Goal: Entertainment & Leisure: Consume media (video, audio)

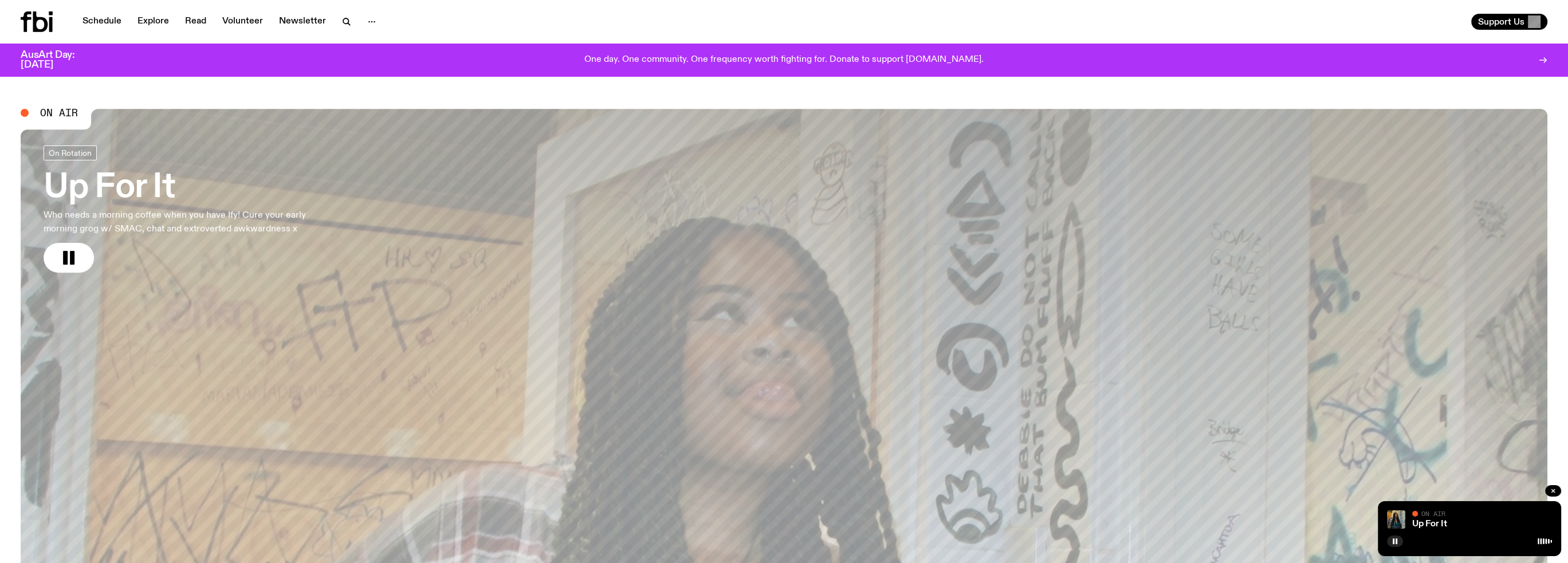
click at [151, 181] on h3 "Up For It" at bounding box center [190, 188] width 293 height 32
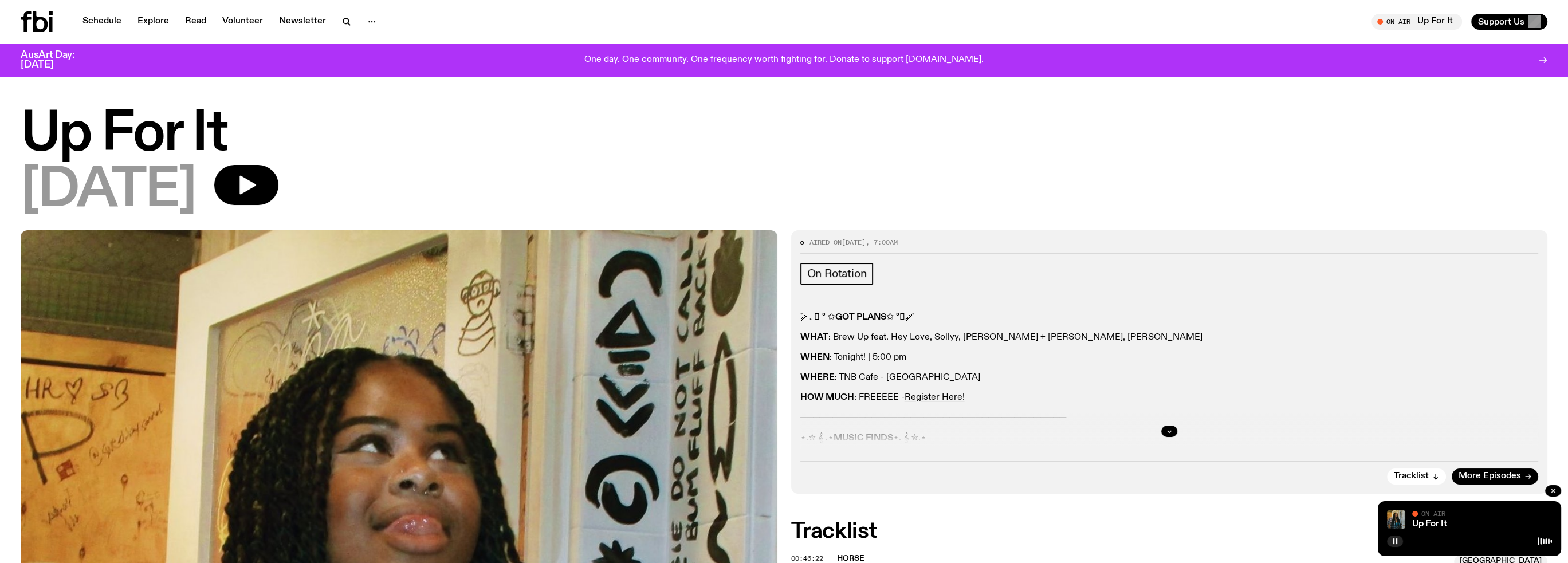
click at [41, 28] on icon at bounding box center [37, 21] width 32 height 21
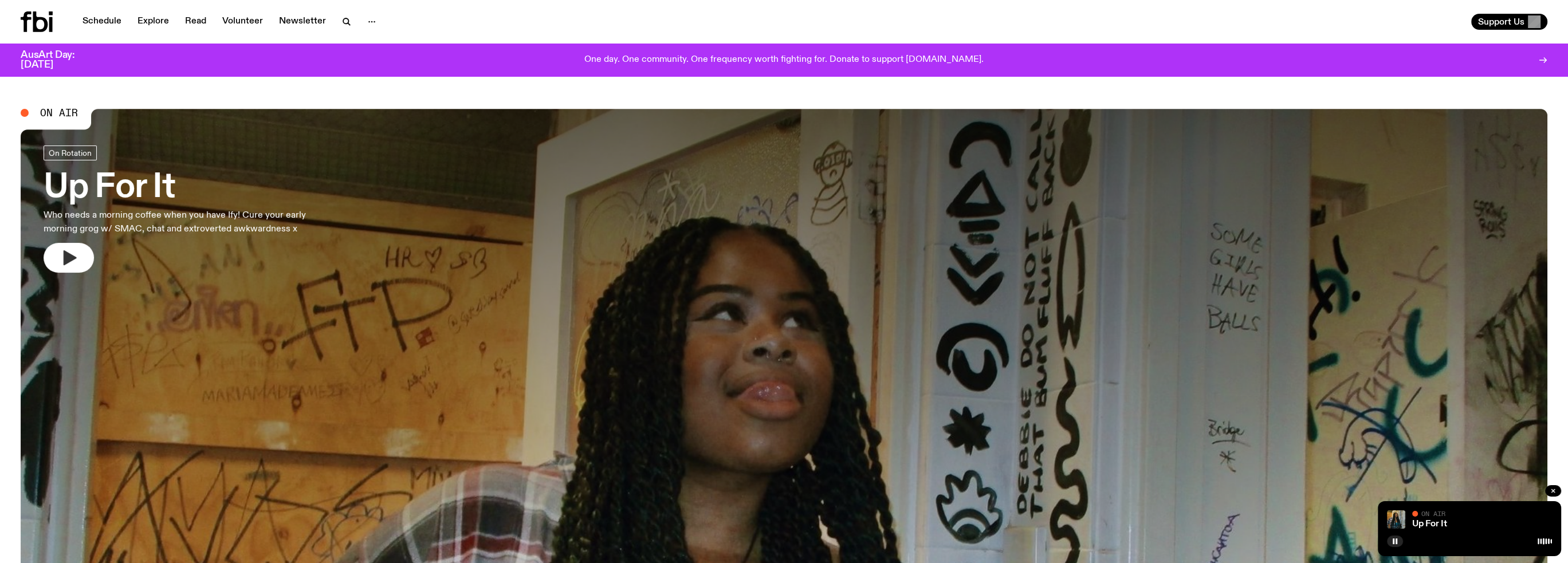
click at [67, 253] on icon "button" at bounding box center [70, 258] width 13 height 15
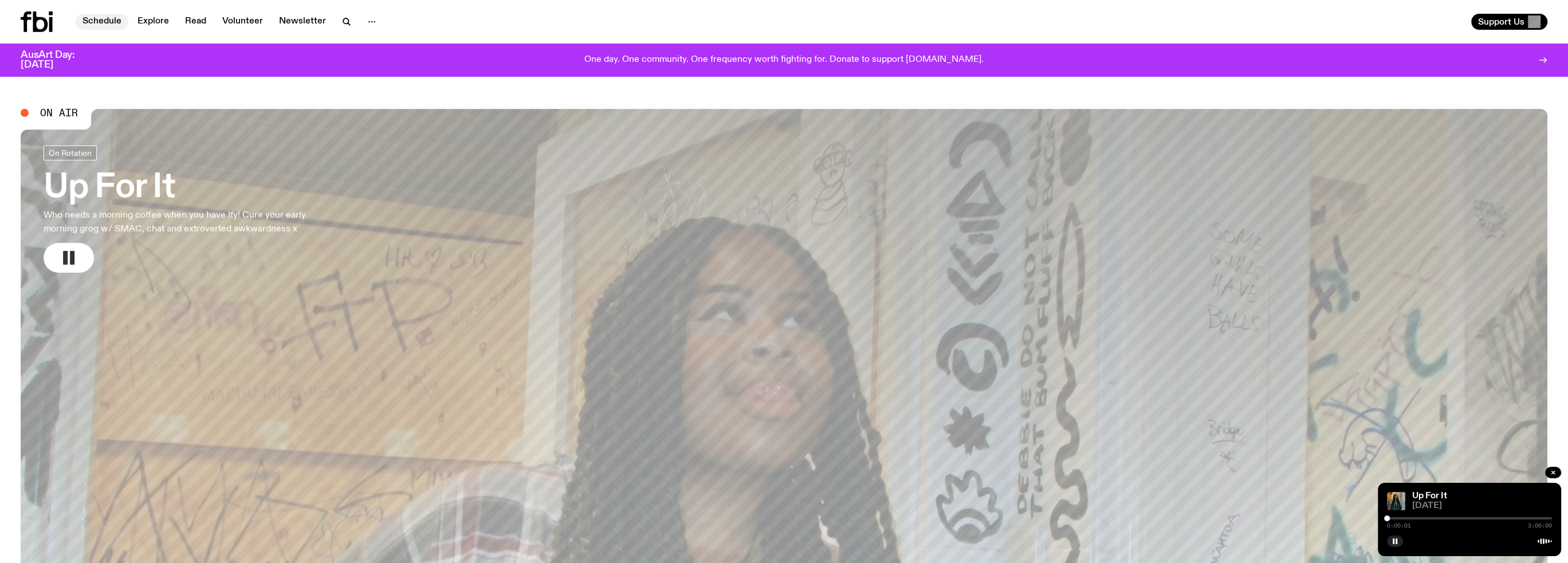
click at [109, 23] on link "Schedule" at bounding box center [101, 22] width 53 height 16
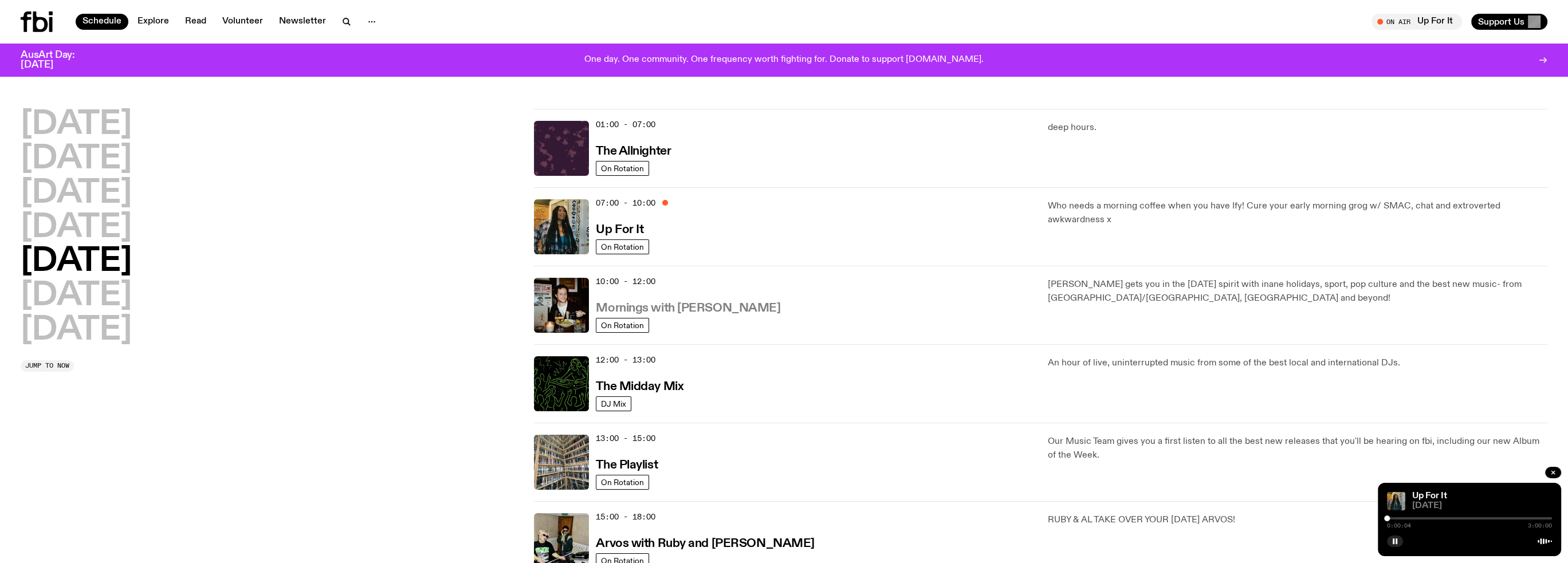
click at [718, 304] on h3 "Mornings with [PERSON_NAME]" at bounding box center [688, 308] width 185 height 12
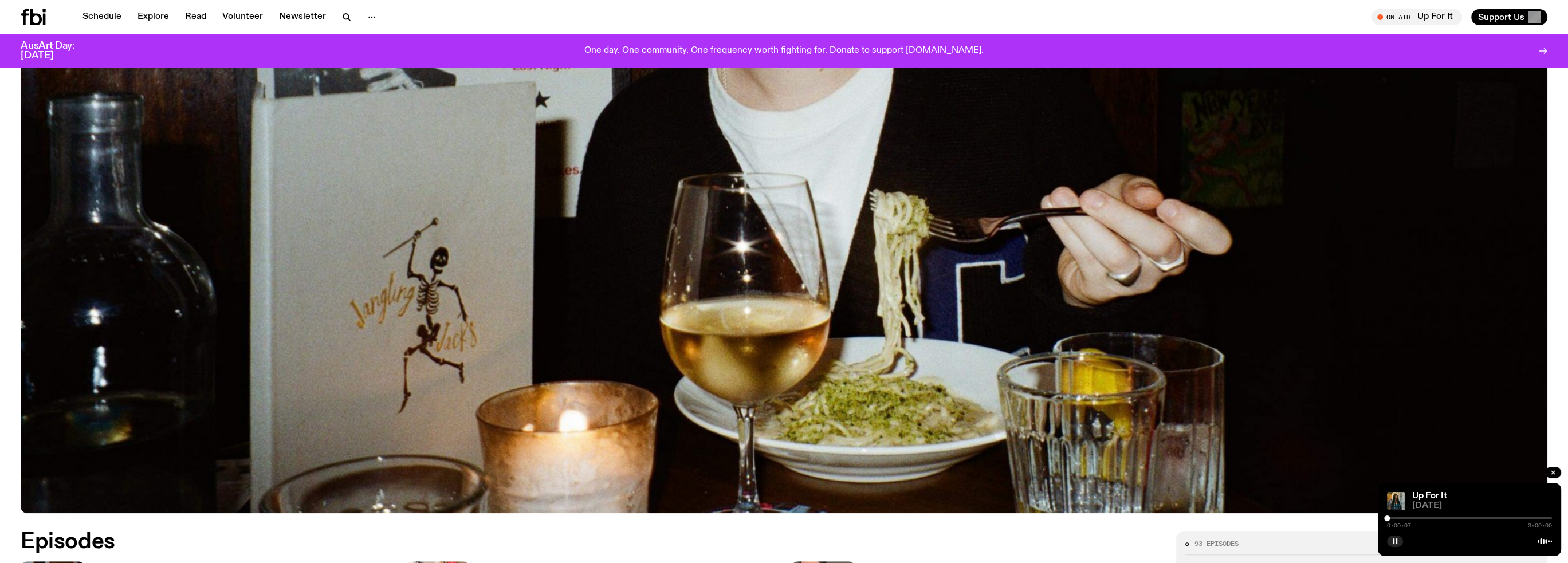
scroll to position [794, 0]
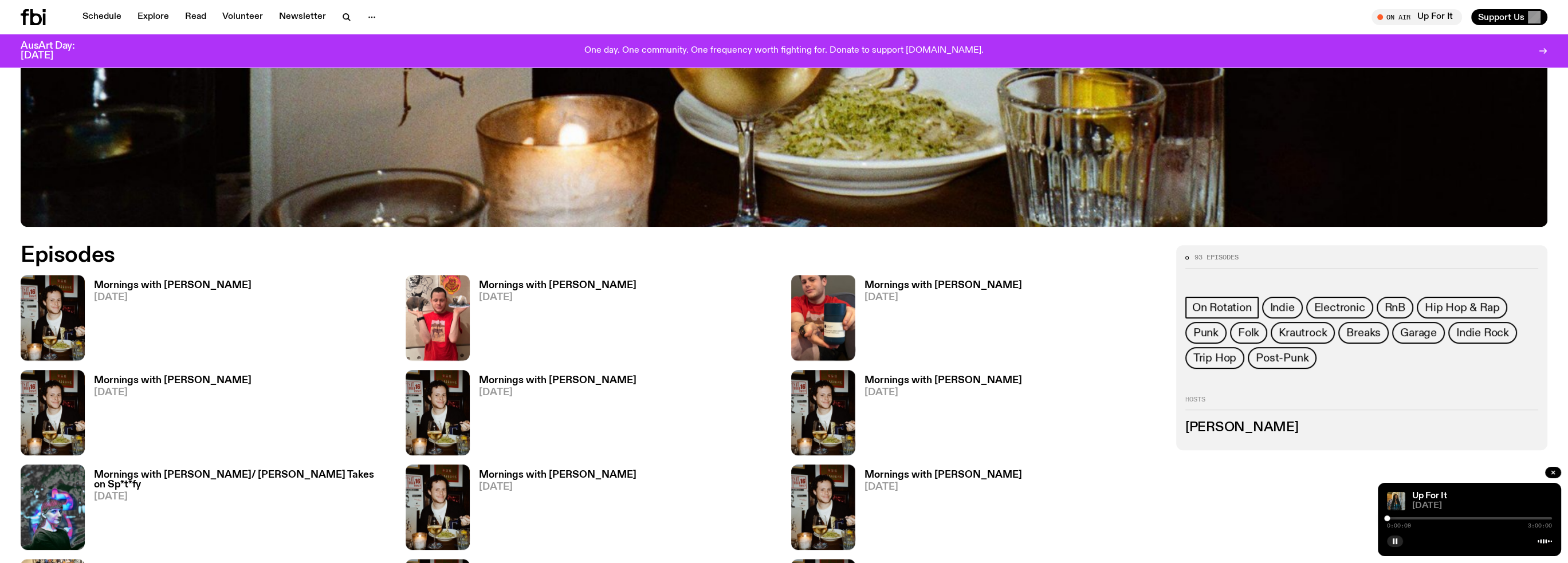
click at [187, 288] on h3 "Mornings with [PERSON_NAME]" at bounding box center [173, 285] width 157 height 10
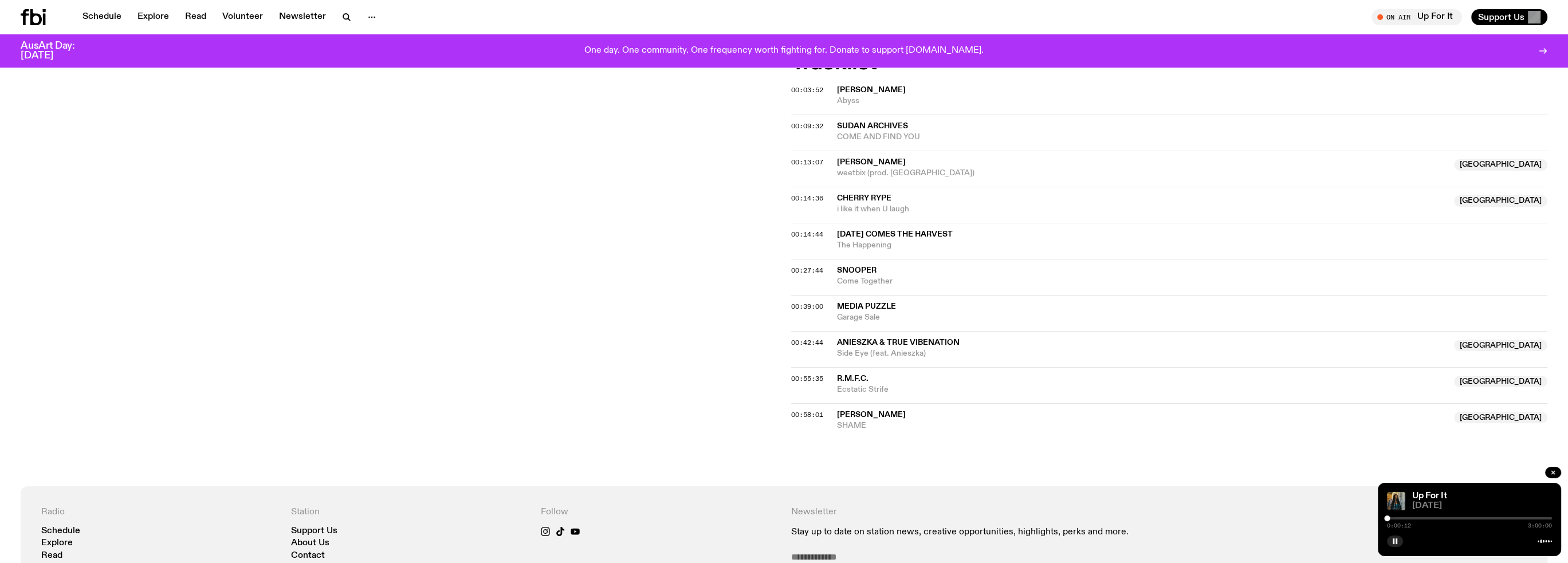
scroll to position [394, 0]
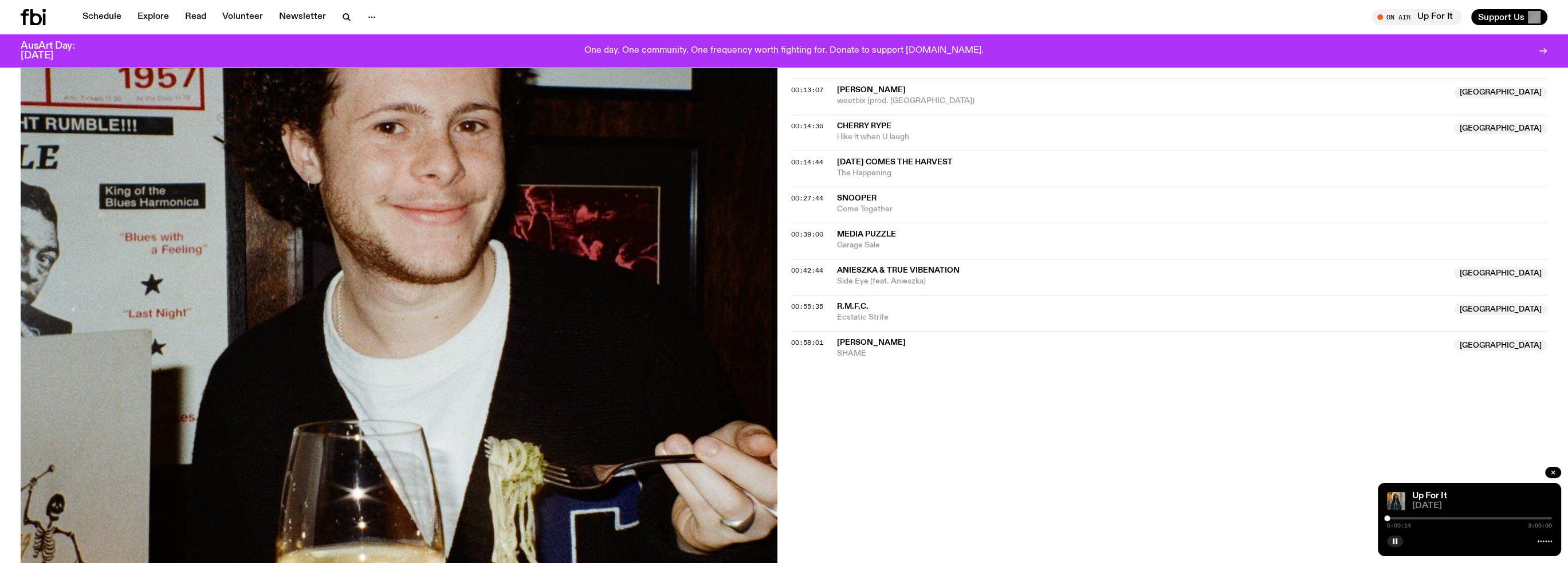
click at [878, 343] on span "[PERSON_NAME]" at bounding box center [1142, 342] width 610 height 11
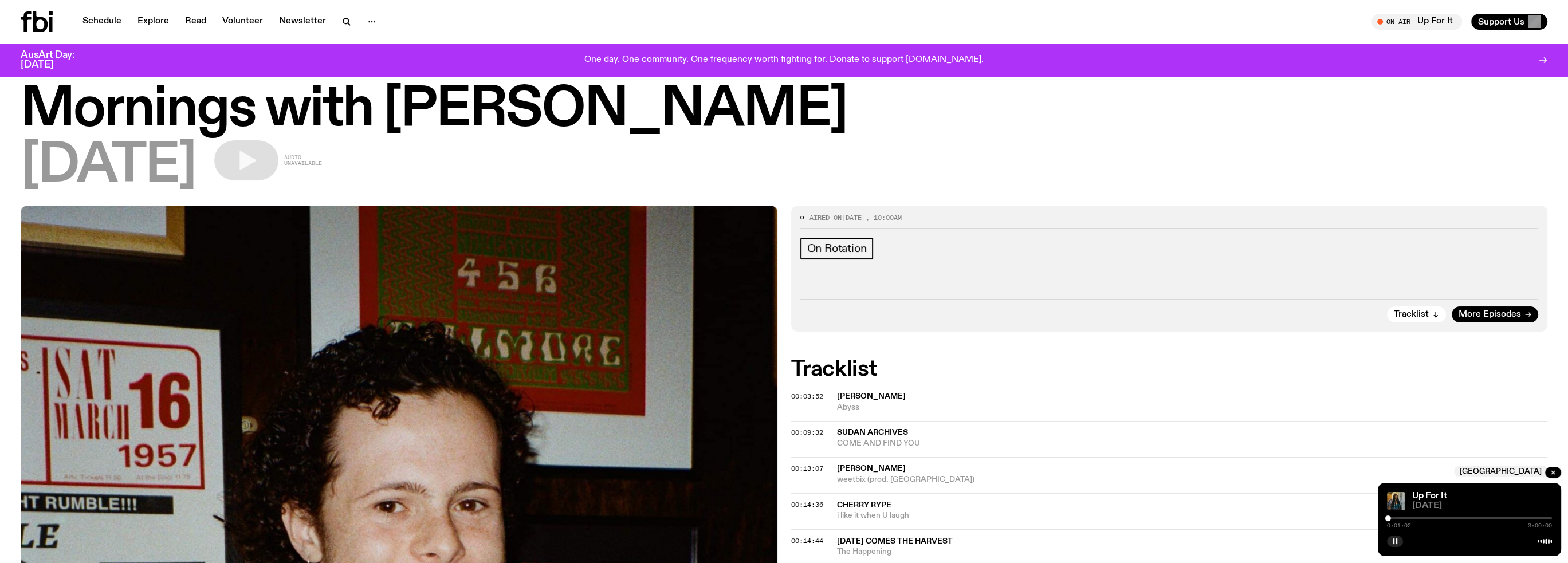
scroll to position [0, 0]
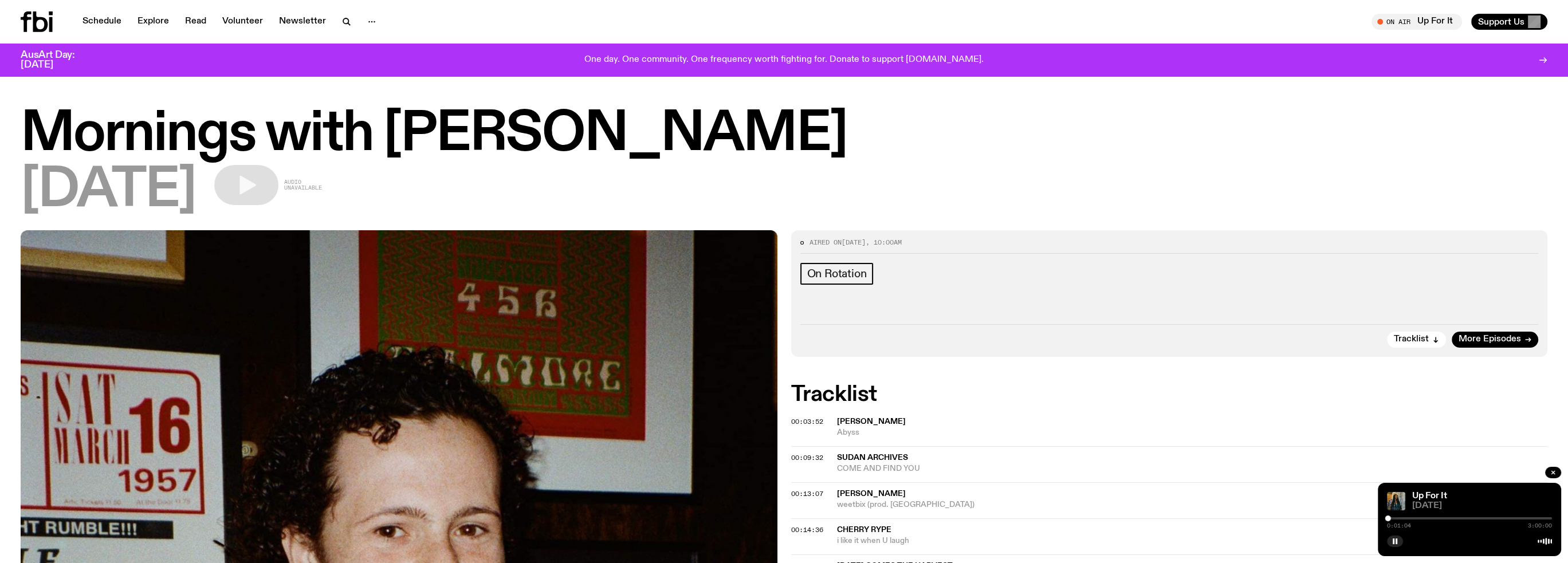
click at [49, 25] on icon at bounding box center [51, 25] width 3 height 15
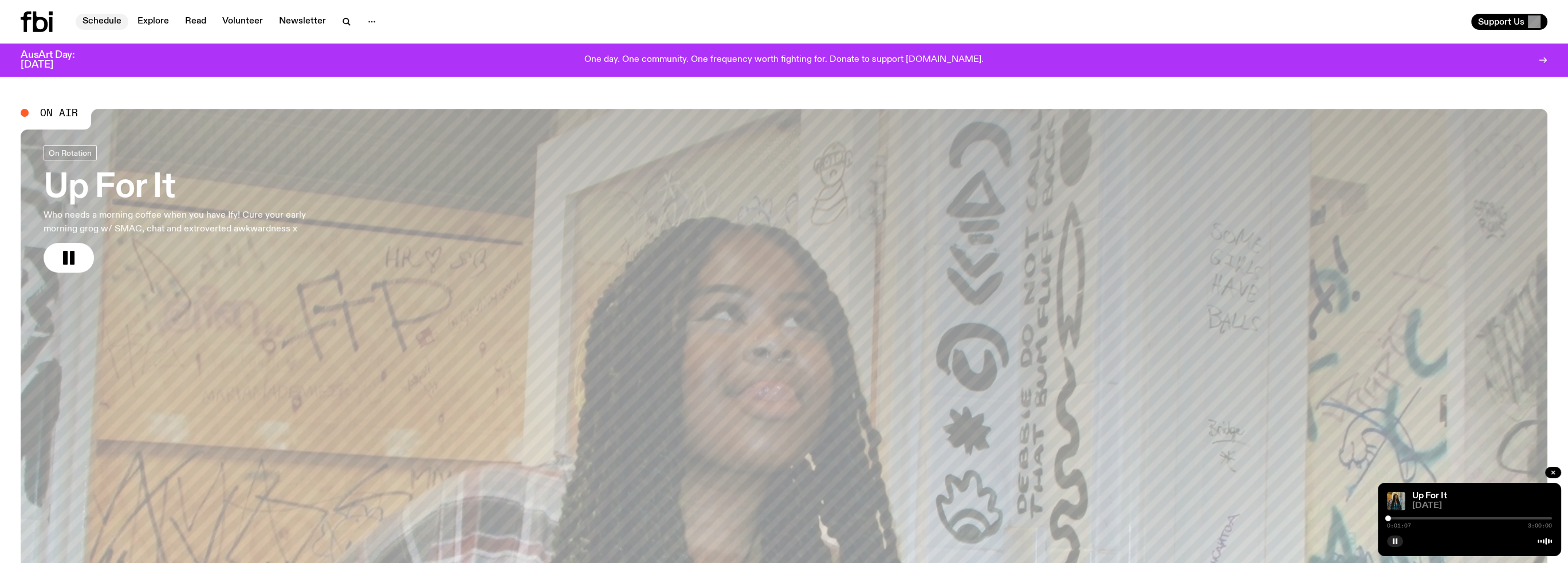
click at [105, 25] on link "Schedule" at bounding box center [101, 22] width 53 height 16
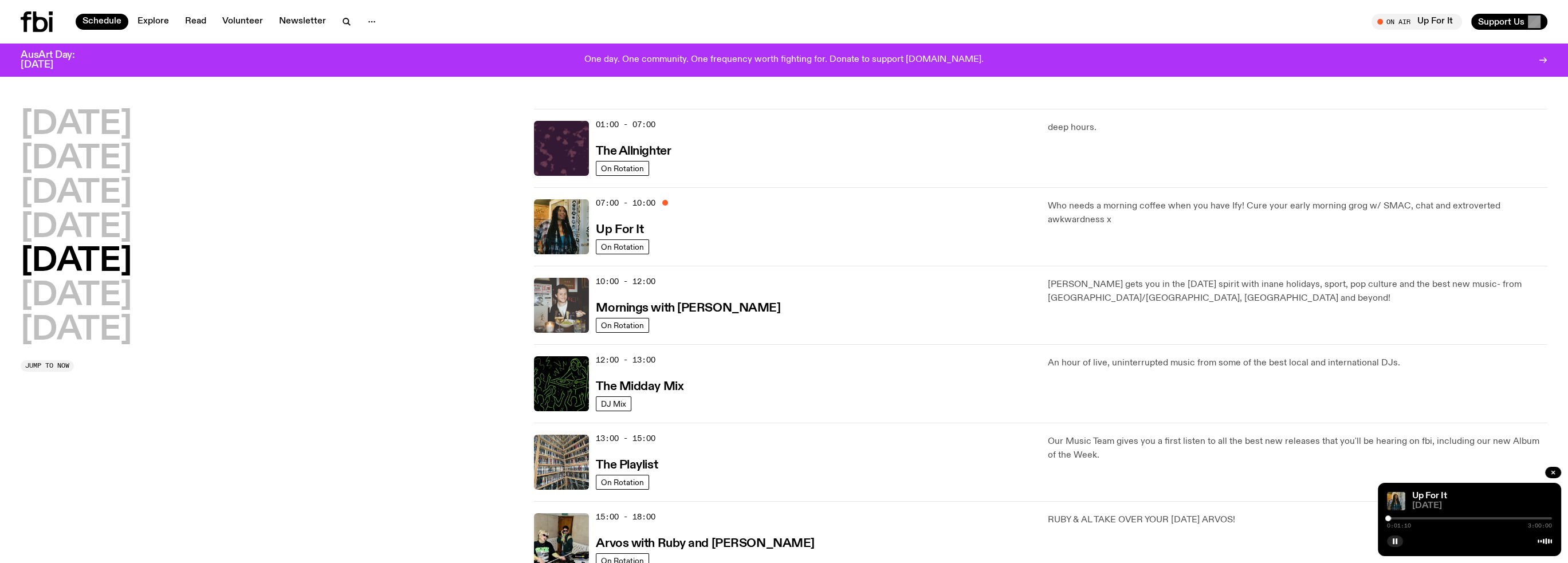
click at [548, 319] on img at bounding box center [561, 305] width 55 height 55
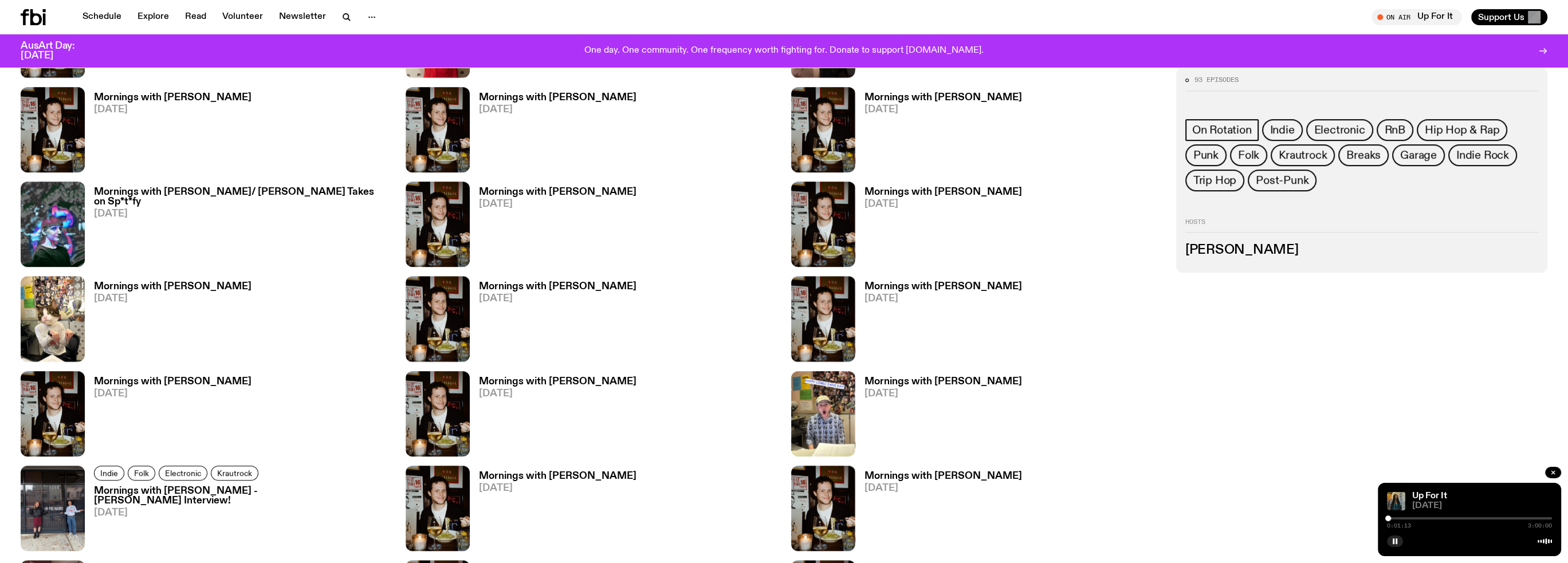
scroll to position [909, 0]
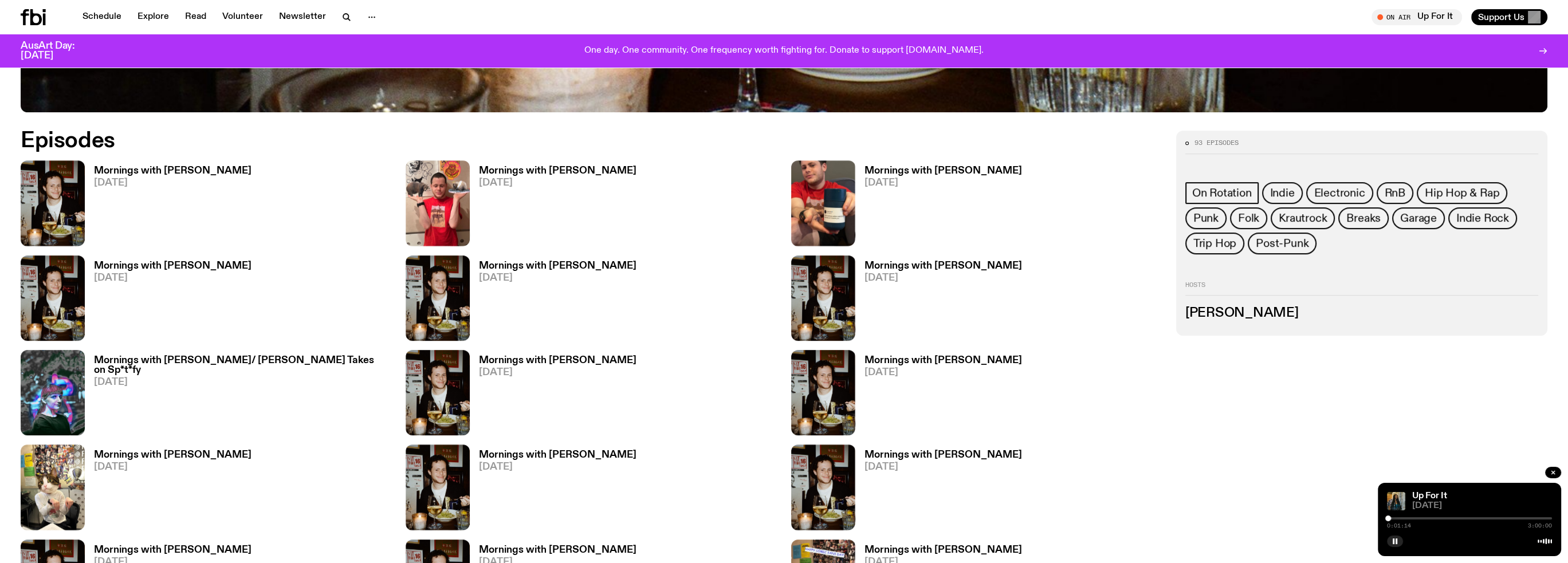
click at [157, 166] on h3 "Mornings with [PERSON_NAME]" at bounding box center [173, 171] width 157 height 10
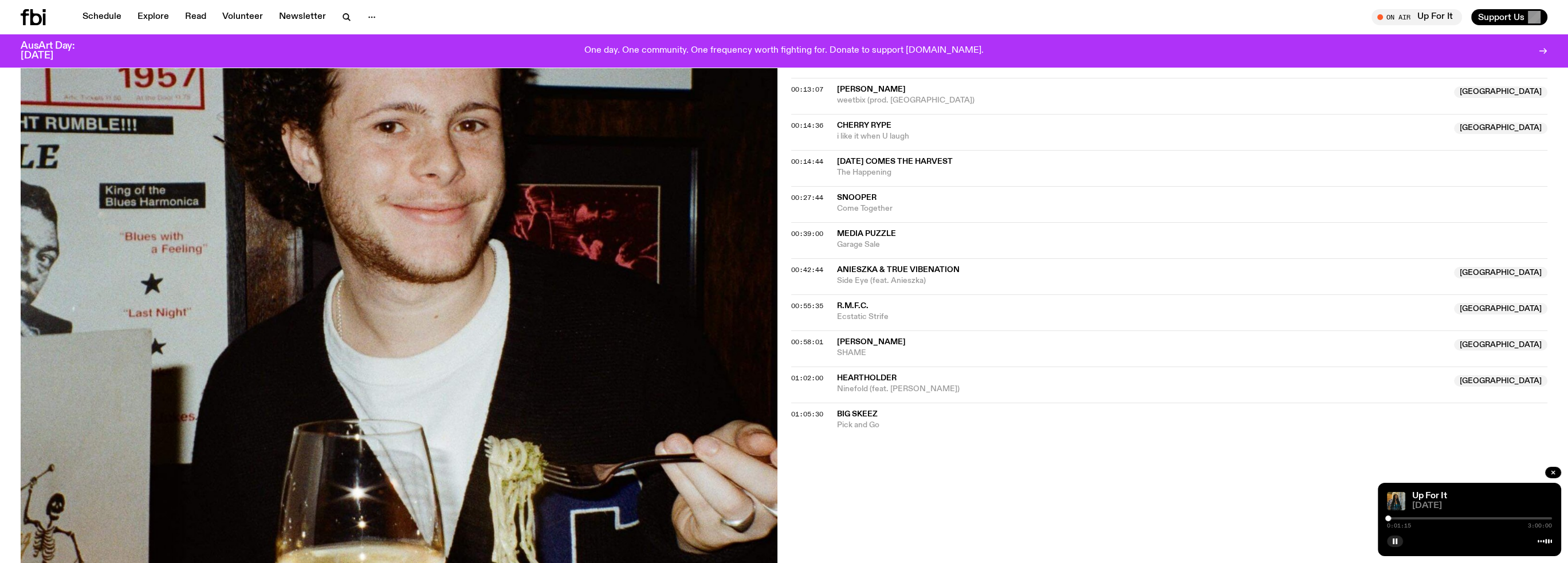
scroll to position [508, 0]
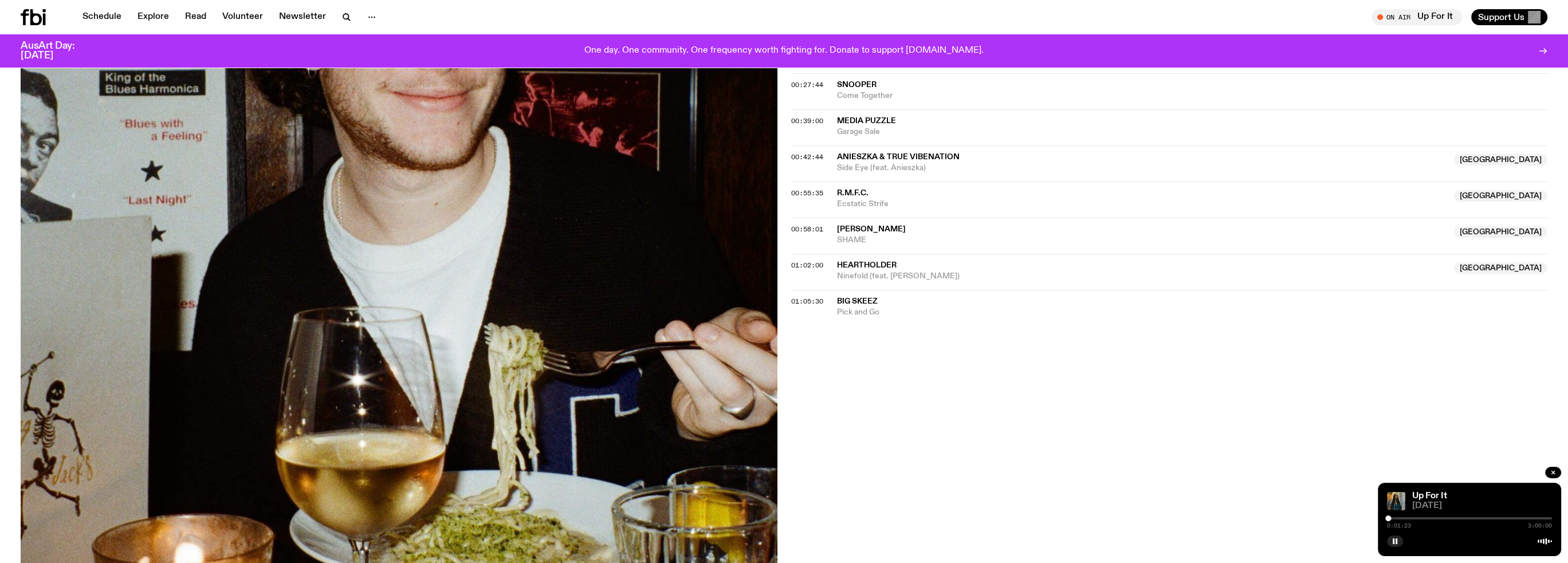
click at [887, 263] on span "heartholder" at bounding box center [866, 265] width 59 height 8
